Goal: Task Accomplishment & Management: Manage account settings

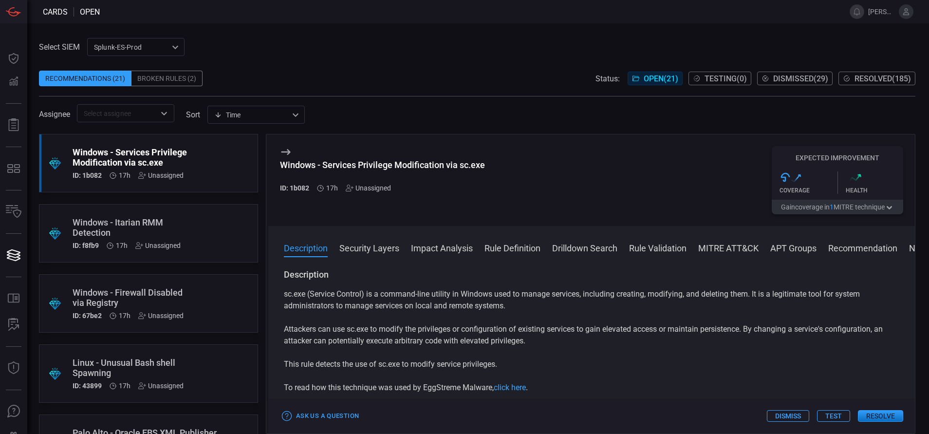
click at [188, 160] on div ".suggested_cards_icon{fill:url(#suggested_cards_icon);} Windows - Services Priv…" at bounding box center [148, 163] width 219 height 58
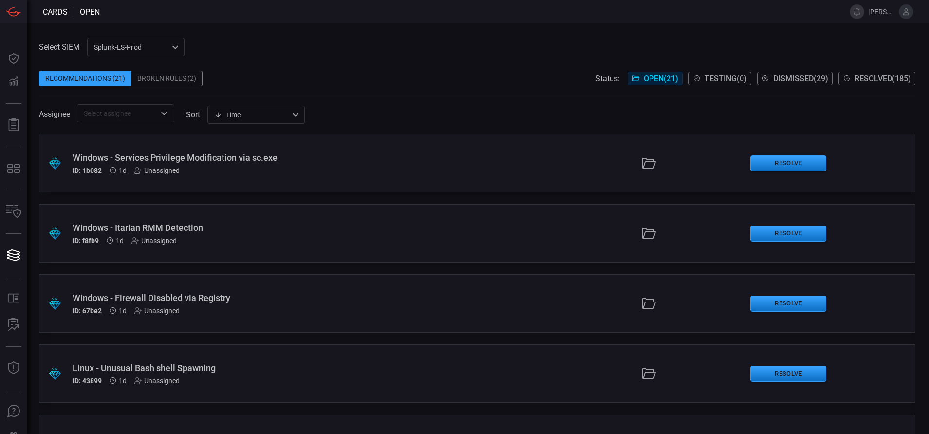
click at [220, 170] on div "ID: 1b082 1d Unassigned" at bounding box center [226, 171] width 306 height 8
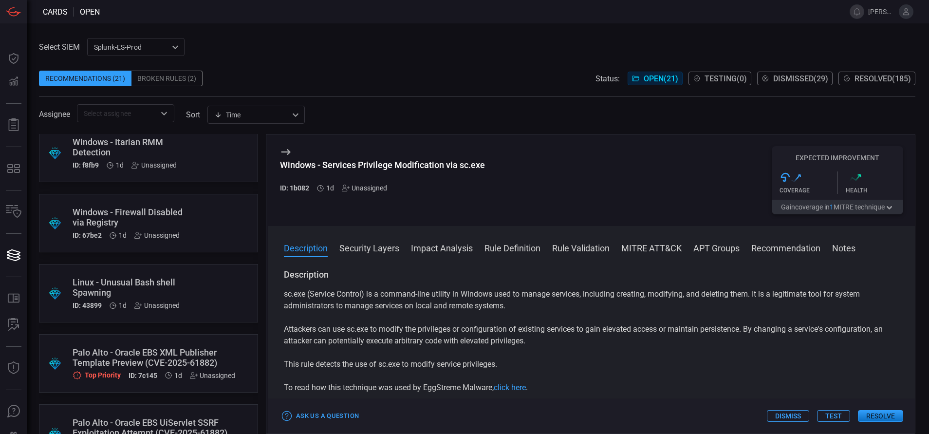
scroll to position [76, 0]
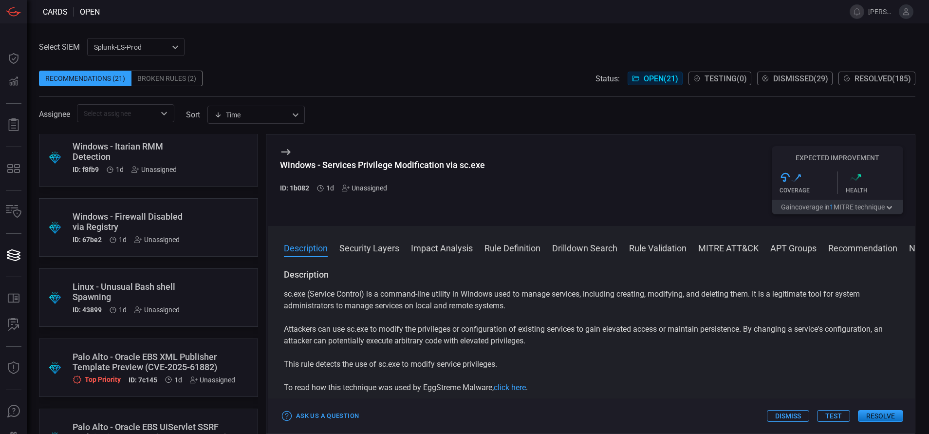
click at [495, 247] on button "Rule Definition" at bounding box center [513, 248] width 56 height 12
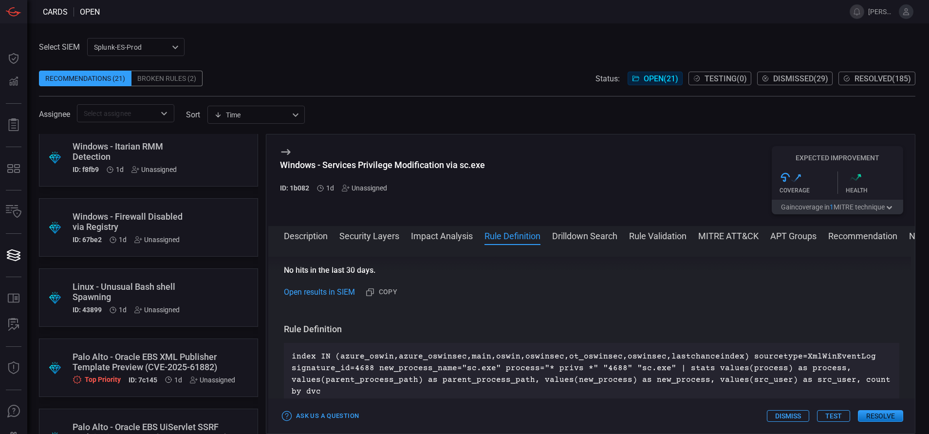
scroll to position [412, 0]
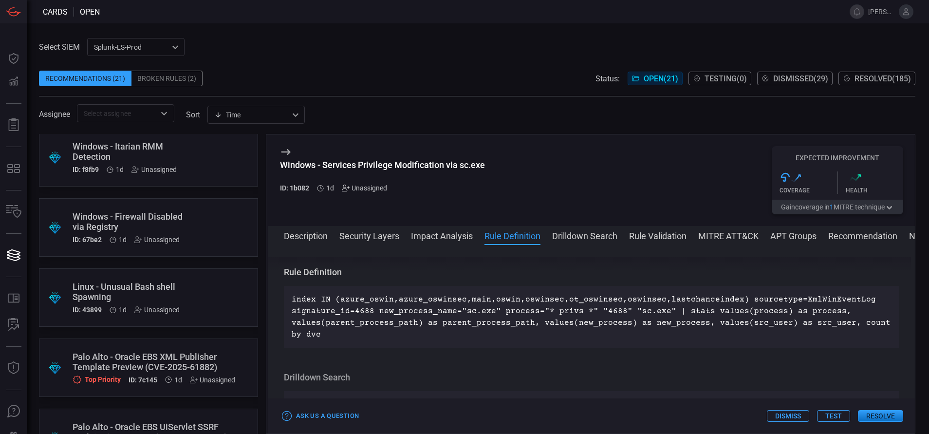
click at [345, 189] on icon at bounding box center [346, 188] width 8 height 8
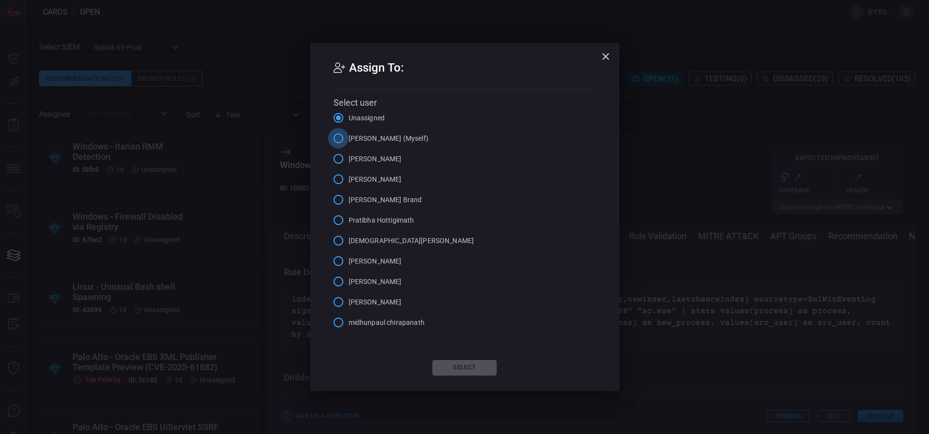
click at [337, 141] on input "Aravind Chinthala (Myself)" at bounding box center [338, 138] width 20 height 20
click at [447, 360] on button "Select" at bounding box center [465, 368] width 64 height 16
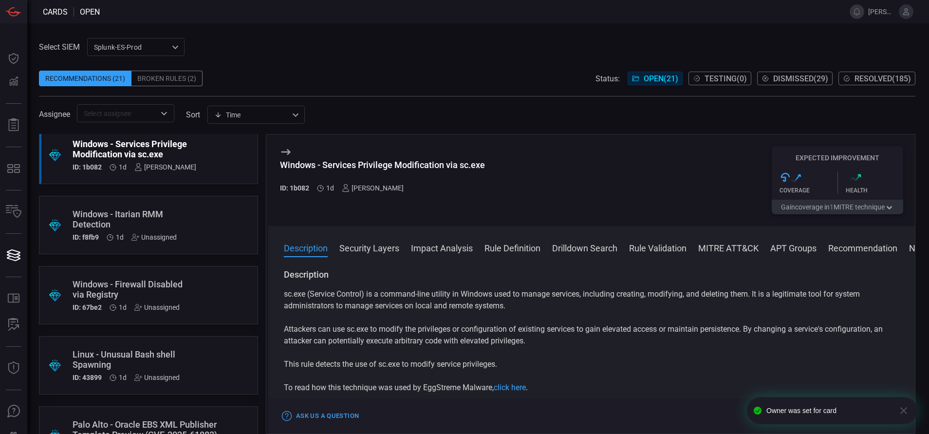
scroll to position [0, 0]
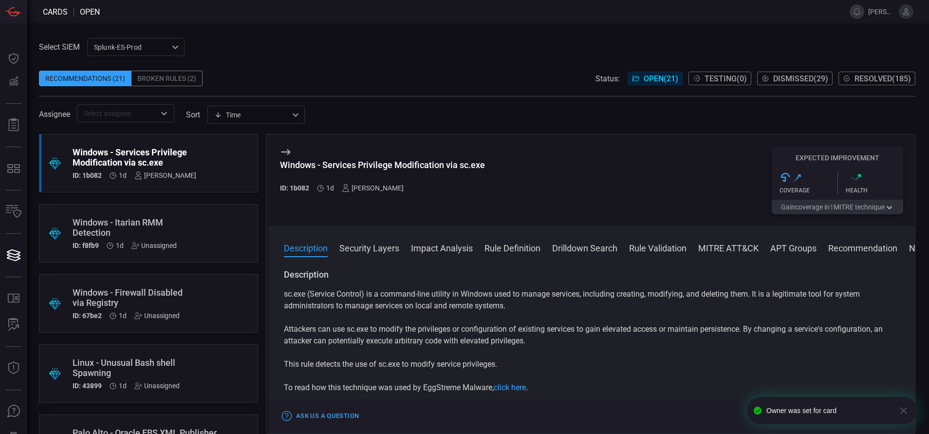
click at [193, 228] on div ".suggested_cards_icon{fill:url(#suggested_cards_icon);} Windows - Itarian RMM D…" at bounding box center [148, 233] width 219 height 58
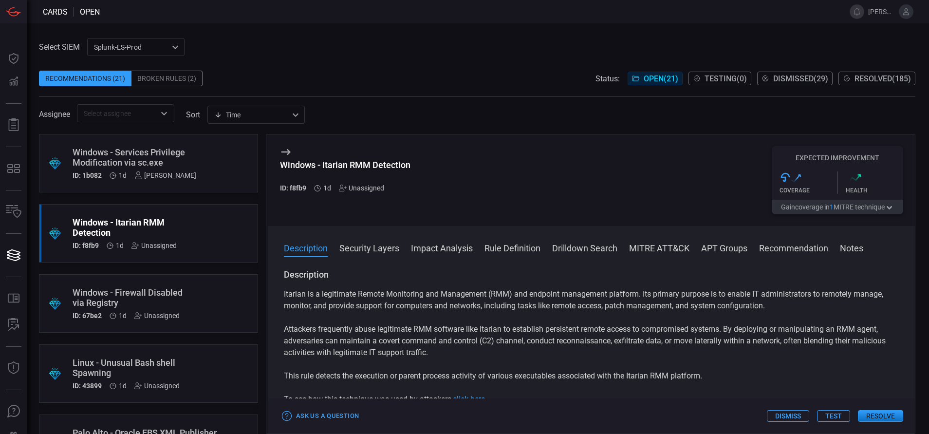
click at [505, 248] on button "Rule Definition" at bounding box center [513, 248] width 56 height 12
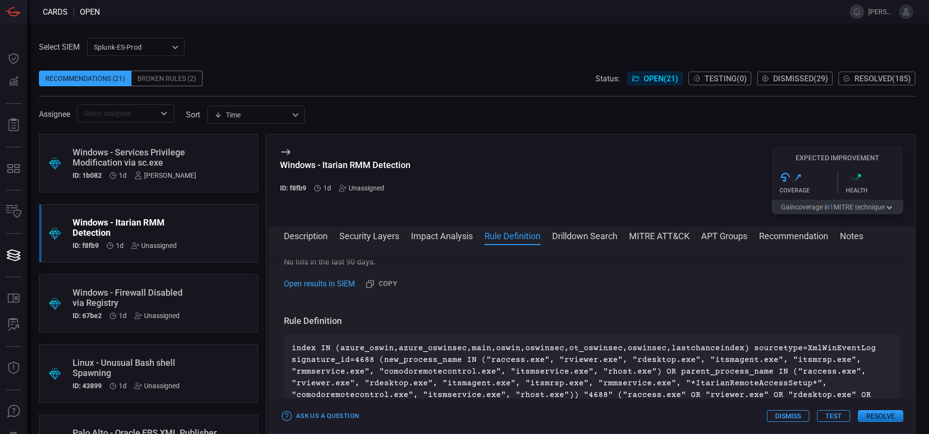
scroll to position [423, 0]
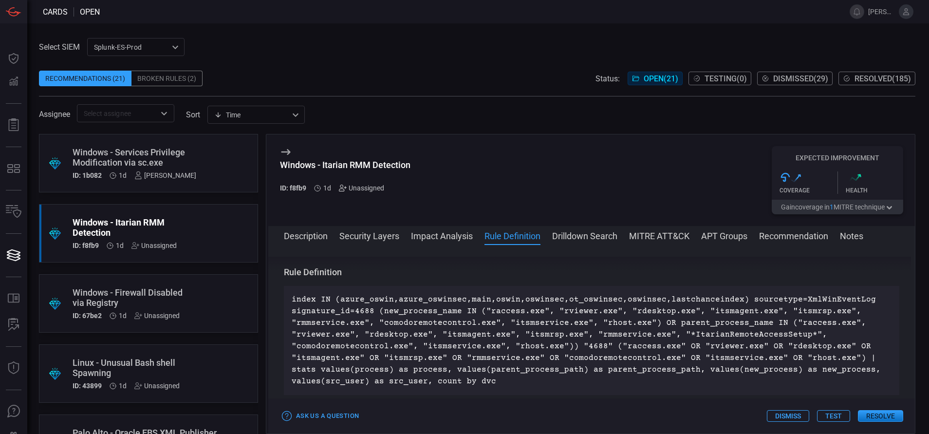
click at [342, 190] on icon at bounding box center [343, 188] width 8 height 8
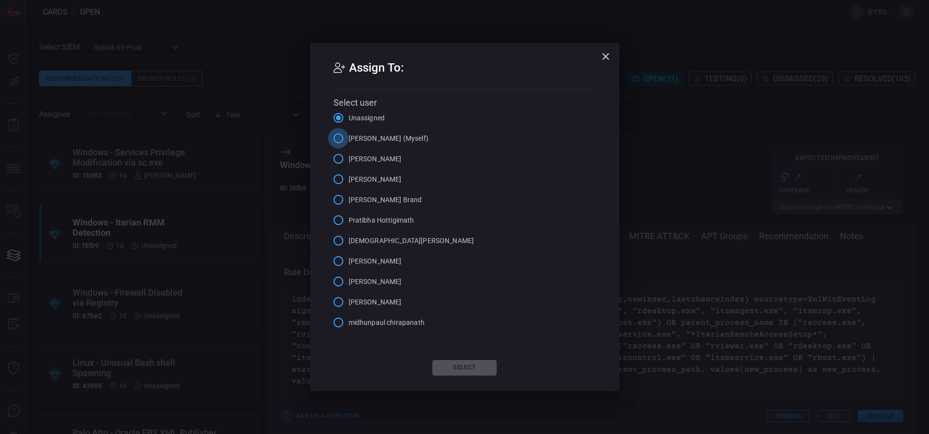
click at [341, 135] on input "Aravind Chinthala (Myself)" at bounding box center [338, 138] width 20 height 20
click at [469, 365] on button "Select" at bounding box center [465, 368] width 64 height 16
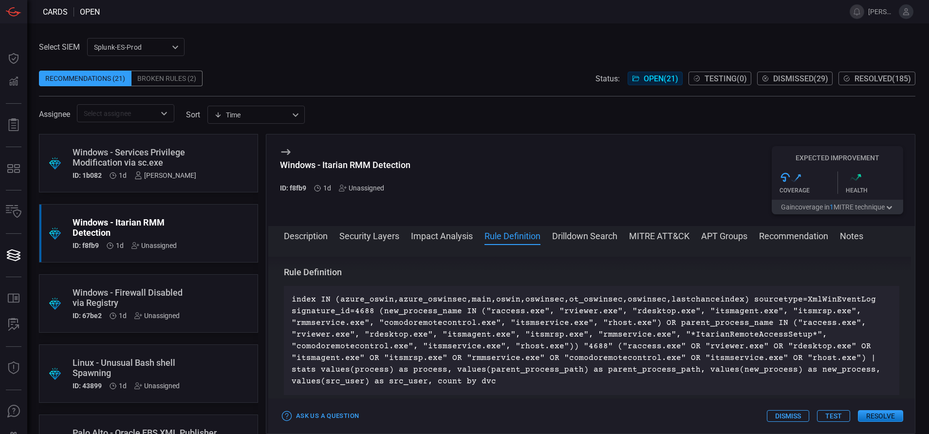
scroll to position [0, 0]
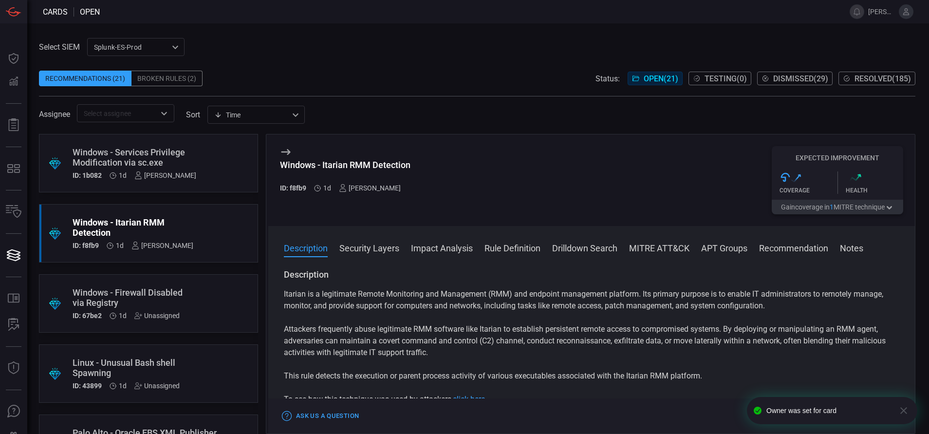
click at [230, 303] on div ".suggested_cards_icon{fill:url(#suggested_cards_icon);} Windows - Firewall Disa…" at bounding box center [148, 303] width 219 height 58
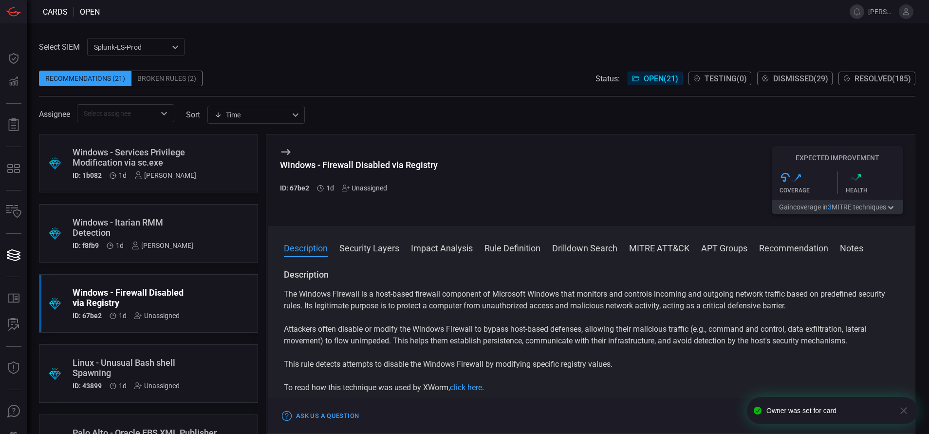
click at [491, 248] on button "Rule Definition" at bounding box center [513, 248] width 56 height 12
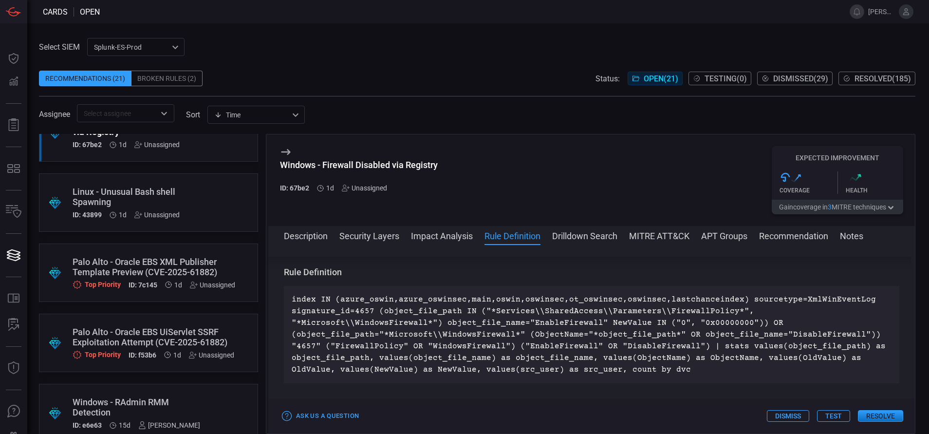
scroll to position [172, 0]
click at [189, 263] on div "Palo Alto - Oracle EBS XML Publisher Template Preview (CVE-2025-61882)" at bounding box center [154, 266] width 163 height 20
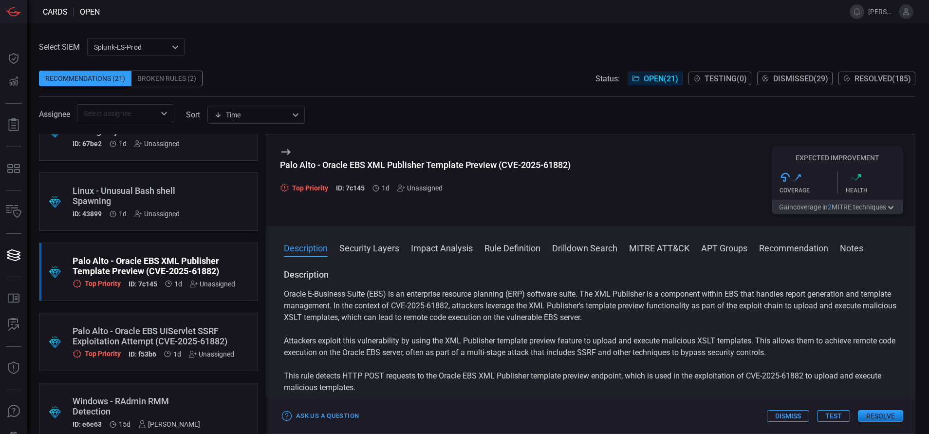
click at [506, 248] on button "Rule Definition" at bounding box center [513, 248] width 56 height 12
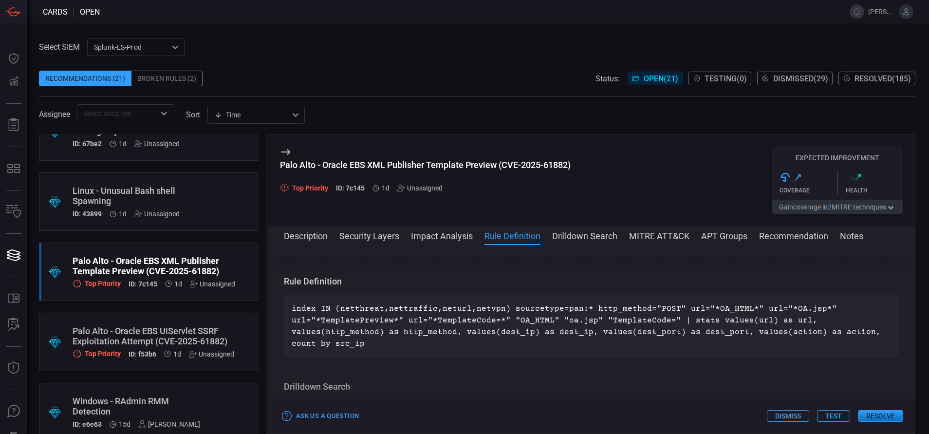
scroll to position [419, 0]
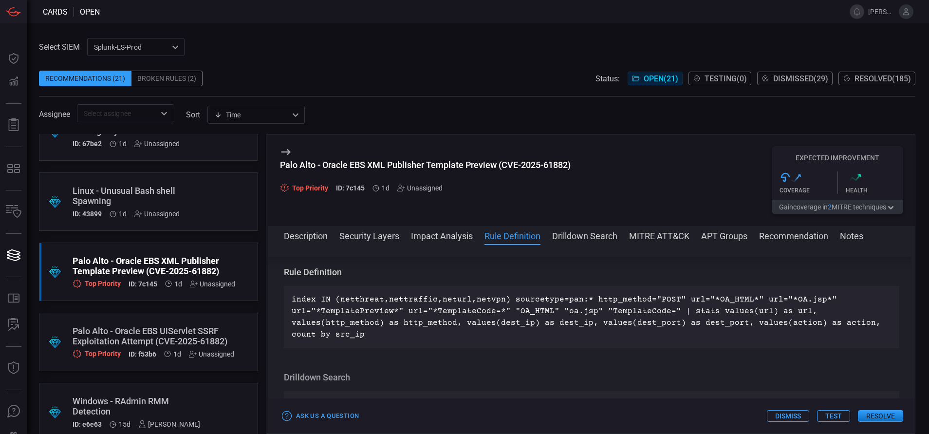
click at [176, 328] on div "Palo Alto - Oracle EBS UiServlet SSRF Exploitation Attempt (CVE-2025-61882)" at bounding box center [154, 336] width 162 height 20
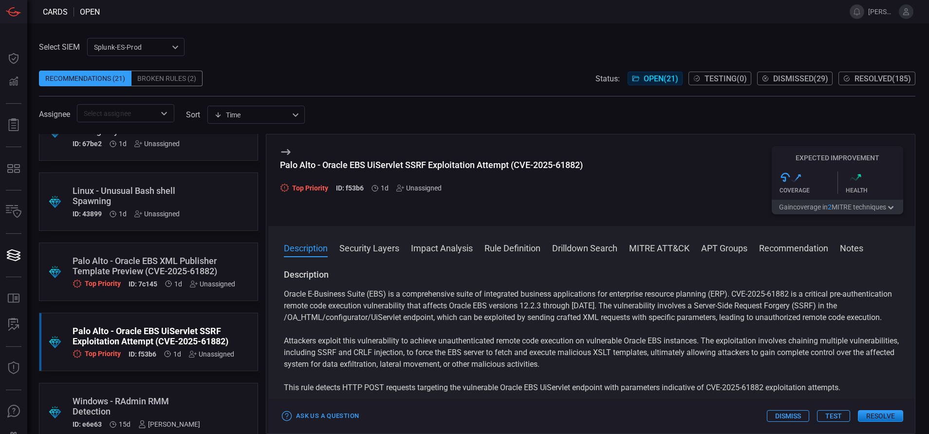
click at [520, 247] on button "Rule Definition" at bounding box center [513, 248] width 56 height 12
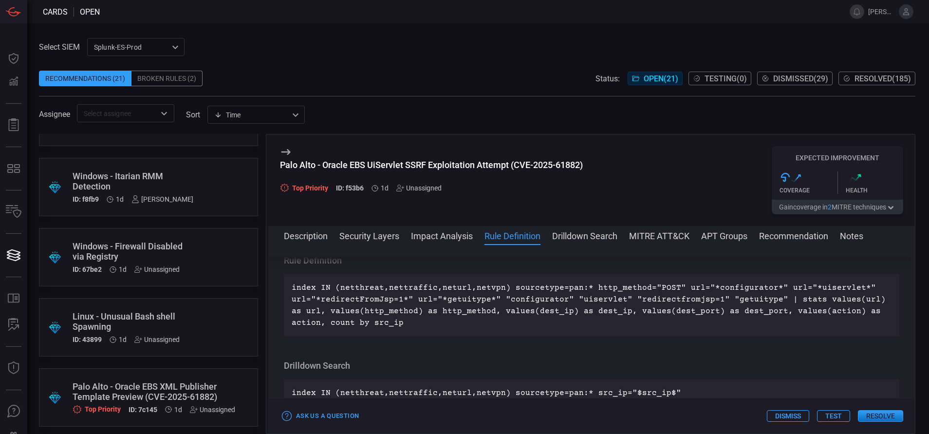
scroll to position [47, 0]
click at [183, 319] on div ".suggested_cards_icon{fill:url(#suggested_cards_icon);} Linux - Unusual Bash sh…" at bounding box center [148, 327] width 219 height 58
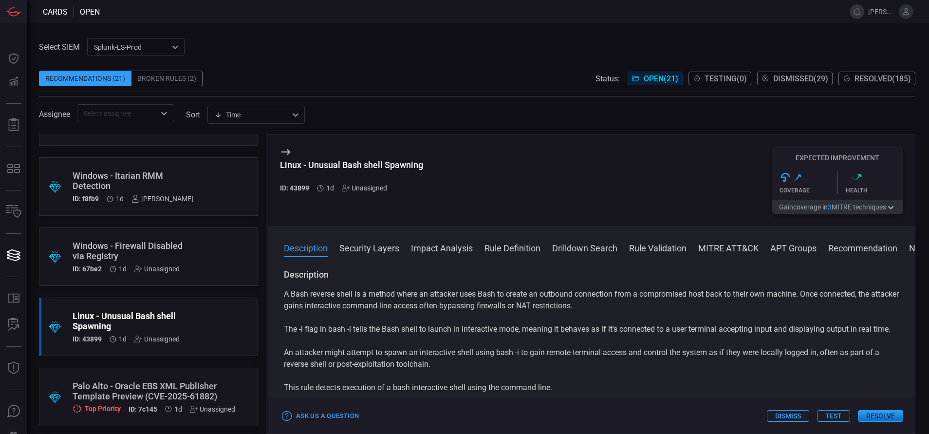
click at [525, 246] on button "Rule Definition" at bounding box center [513, 248] width 56 height 12
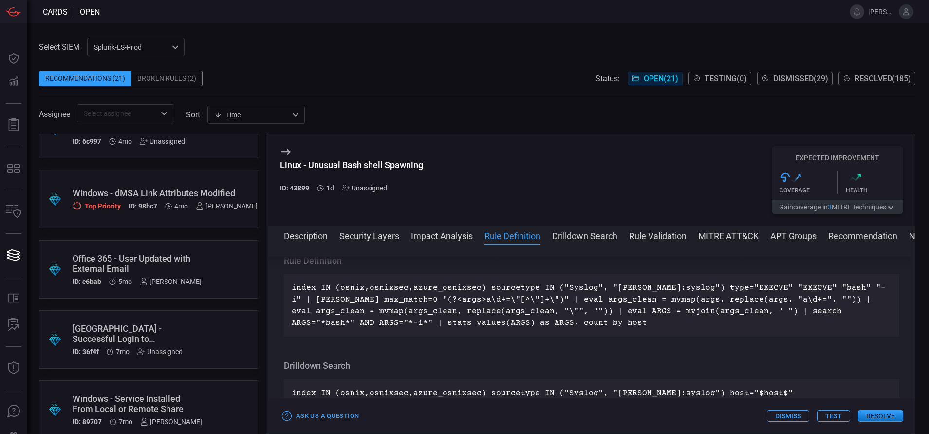
scroll to position [668, 0]
